Goal: Task Accomplishment & Management: Use online tool/utility

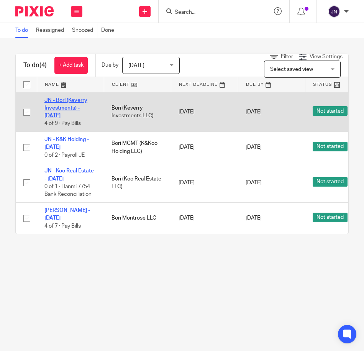
click at [73, 99] on link "JN - Bori (Keverry Investments) - [DATE]" at bounding box center [65, 108] width 43 height 21
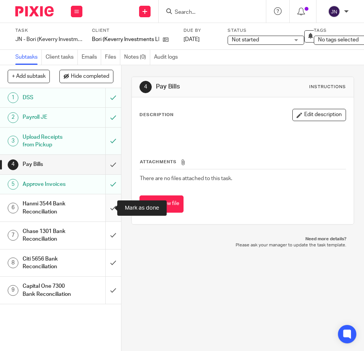
click at [103, 208] on input "submit" at bounding box center [60, 207] width 121 height 27
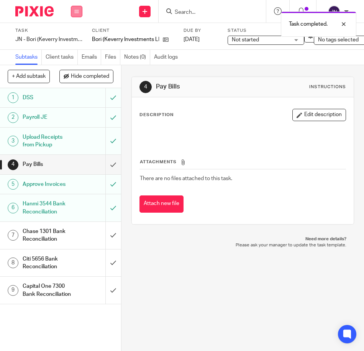
click at [75, 10] on button at bounding box center [76, 11] width 11 height 11
click at [75, 38] on link "Work" at bounding box center [72, 35] width 13 height 5
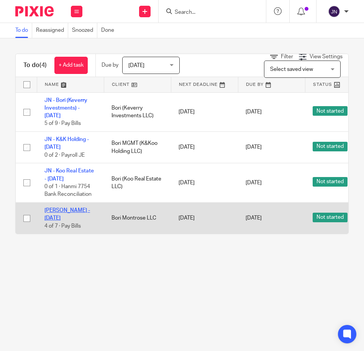
click at [75, 212] on link "[PERSON_NAME] - [DATE]" at bounding box center [67, 214] width 46 height 13
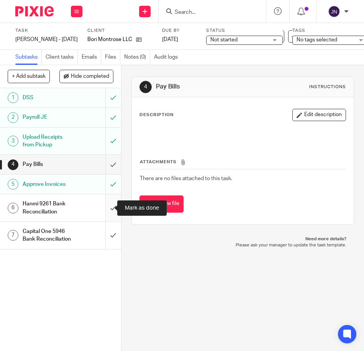
click at [110, 208] on input "submit" at bounding box center [60, 207] width 121 height 27
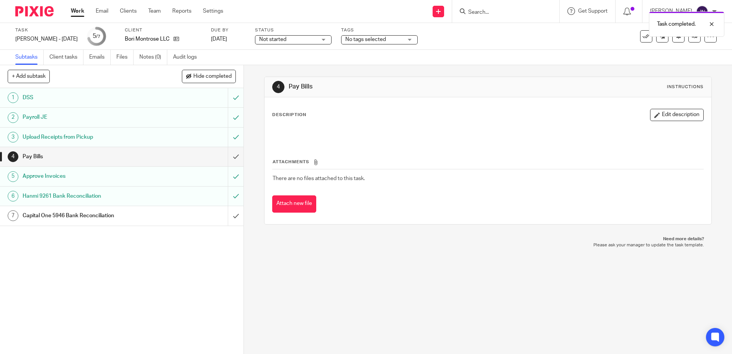
click at [75, 9] on link "Work" at bounding box center [77, 11] width 13 height 8
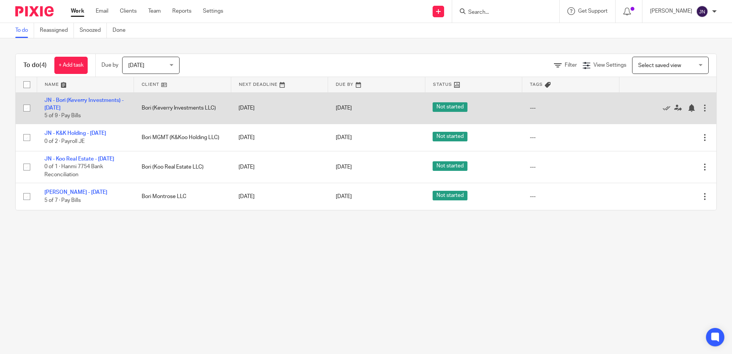
click at [701, 105] on div at bounding box center [705, 108] width 8 height 8
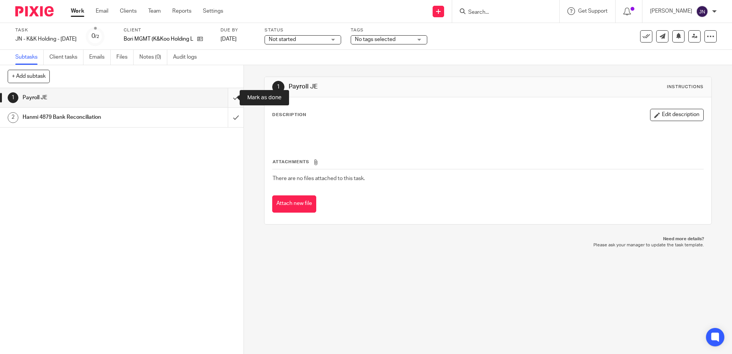
click at [230, 97] on input "submit" at bounding box center [122, 97] width 244 height 19
click at [228, 96] on input "submit" at bounding box center [122, 97] width 244 height 19
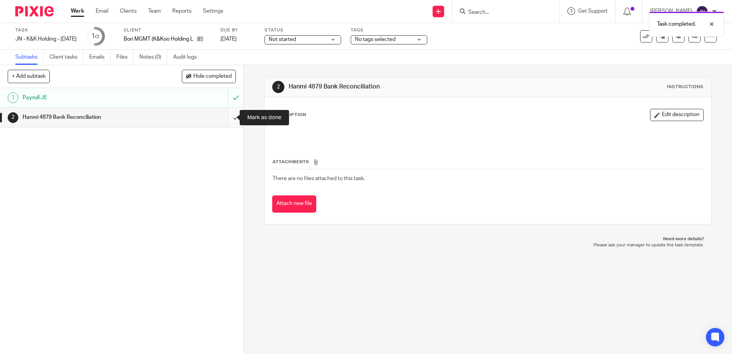
click at [230, 119] on input "submit" at bounding box center [122, 117] width 244 height 19
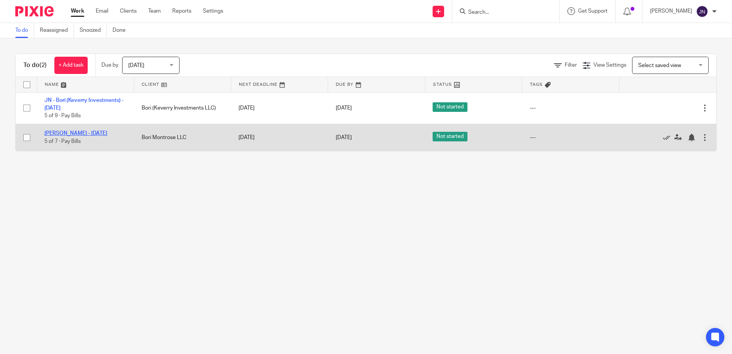
click at [95, 133] on link "[PERSON_NAME] - [DATE]" at bounding box center [75, 133] width 63 height 5
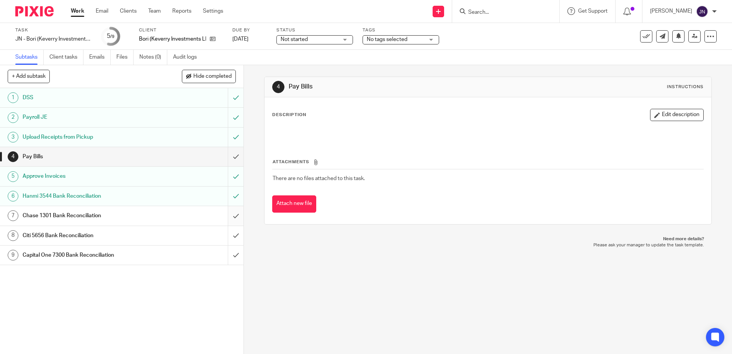
click at [228, 217] on input "submit" at bounding box center [122, 215] width 244 height 19
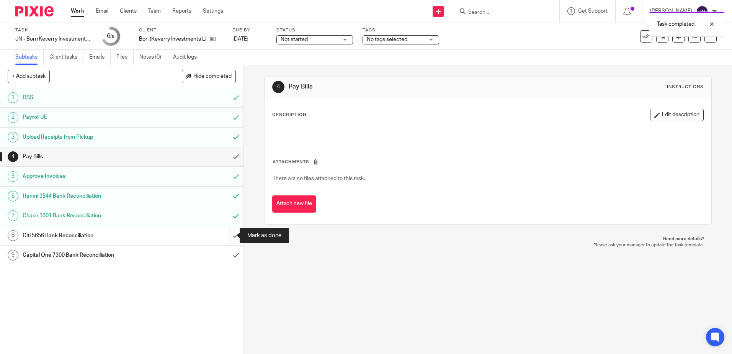
click at [228, 233] on input "submit" at bounding box center [122, 235] width 244 height 19
